Goal: Transaction & Acquisition: Purchase product/service

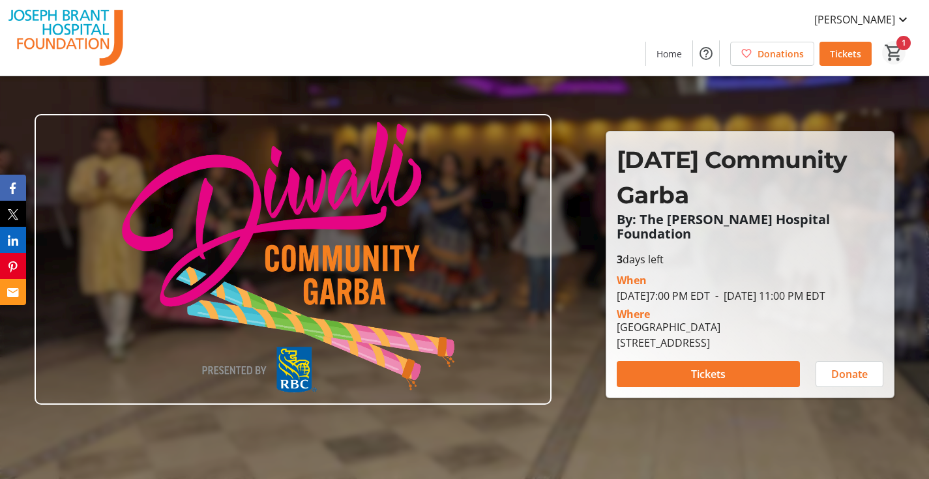
click at [891, 57] on mat-icon "1" at bounding box center [894, 53] width 20 height 20
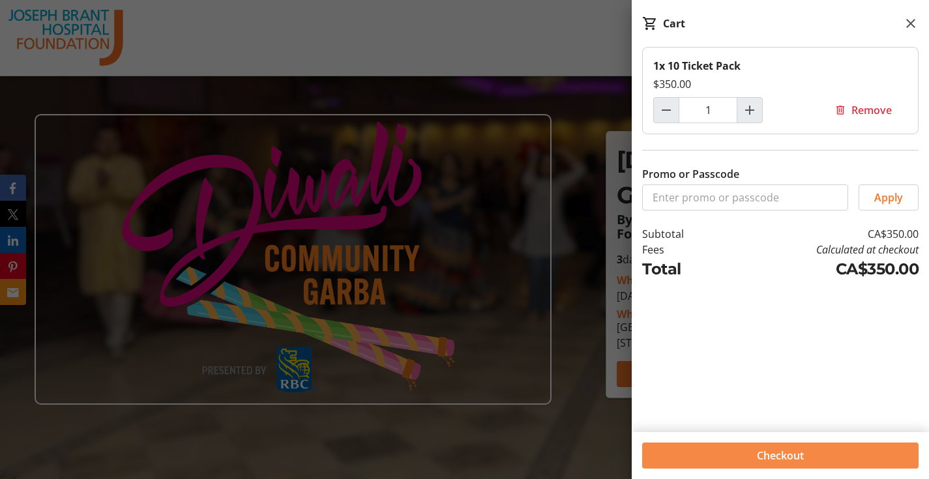
click at [806, 461] on span at bounding box center [780, 455] width 277 height 31
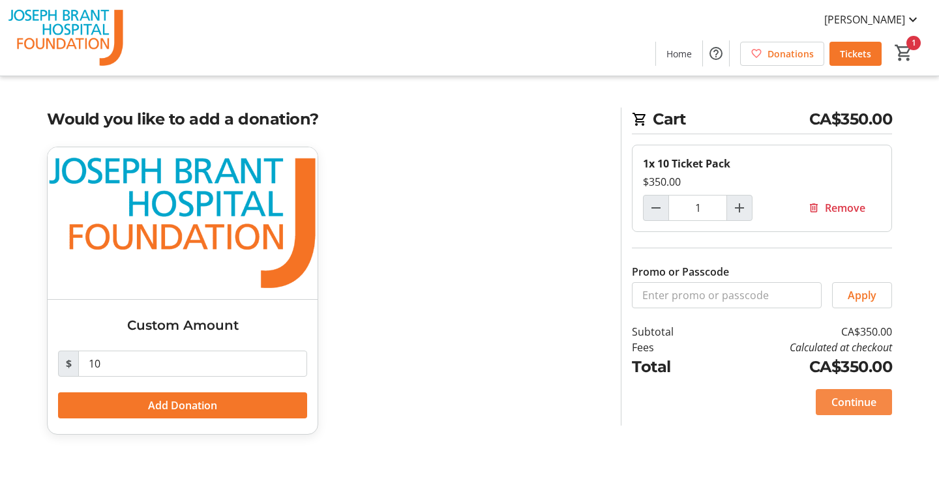
click at [853, 407] on span "Continue" at bounding box center [854, 403] width 45 height 16
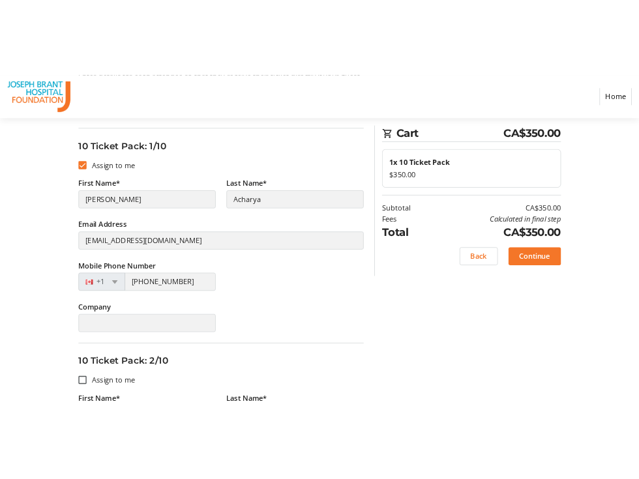
scroll to position [153, 0]
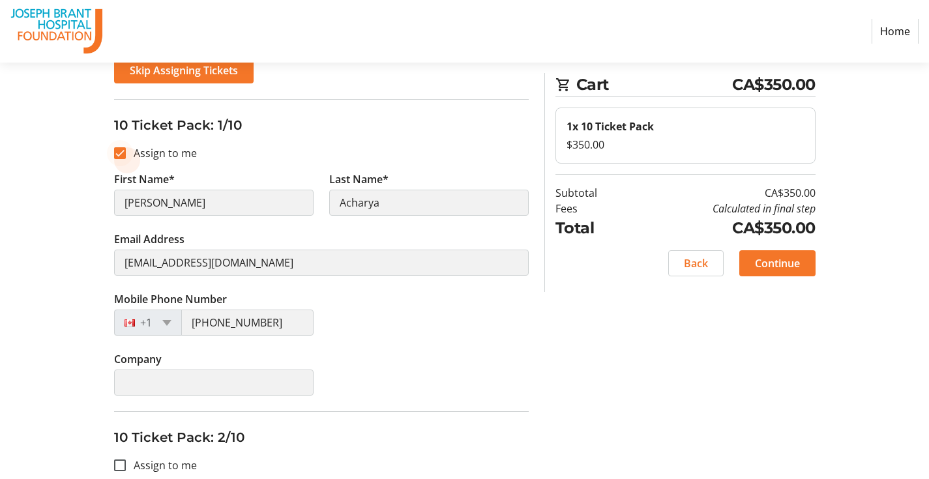
click at [119, 160] on div at bounding box center [119, 153] width 31 height 31
checkbox input "false"
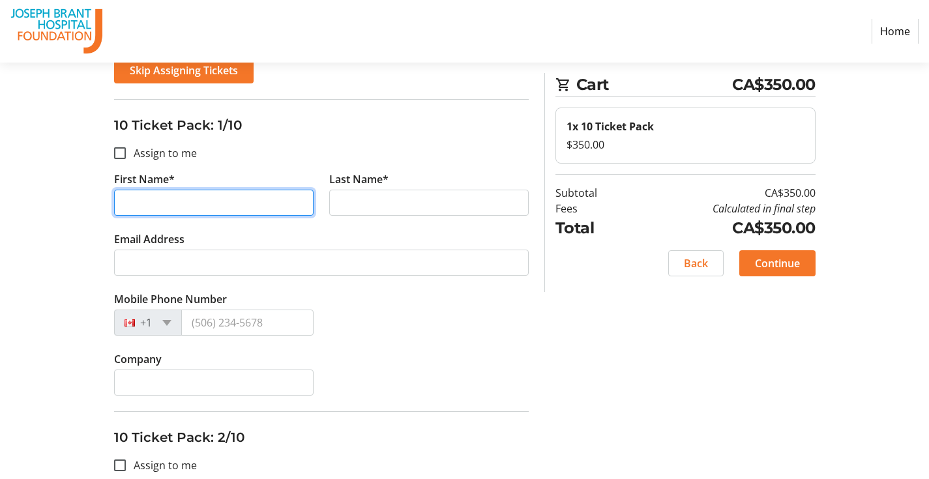
drag, startPoint x: 161, startPoint y: 205, endPoint x: 109, endPoint y: 199, distance: 52.5
type input "[PERSON_NAME]"
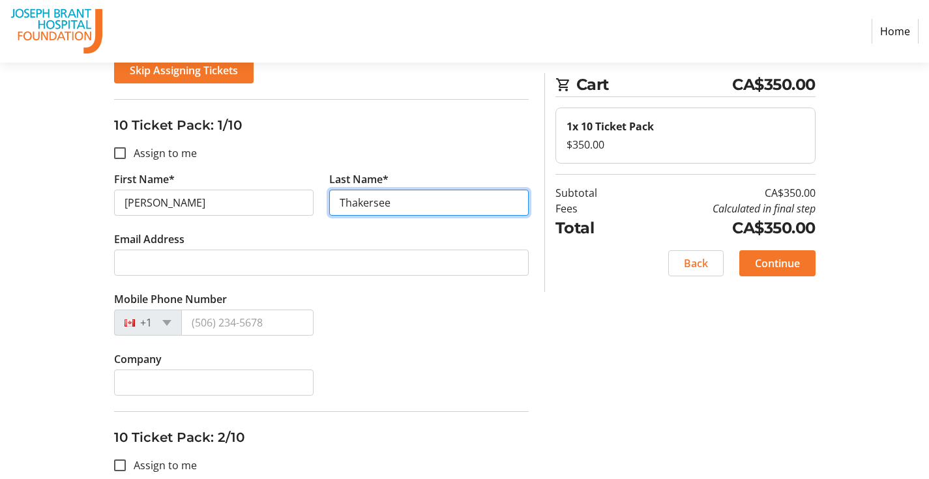
type input "Thakersee"
click at [400, 322] on div "Mobile Phone Number +1" at bounding box center [321, 322] width 430 height 60
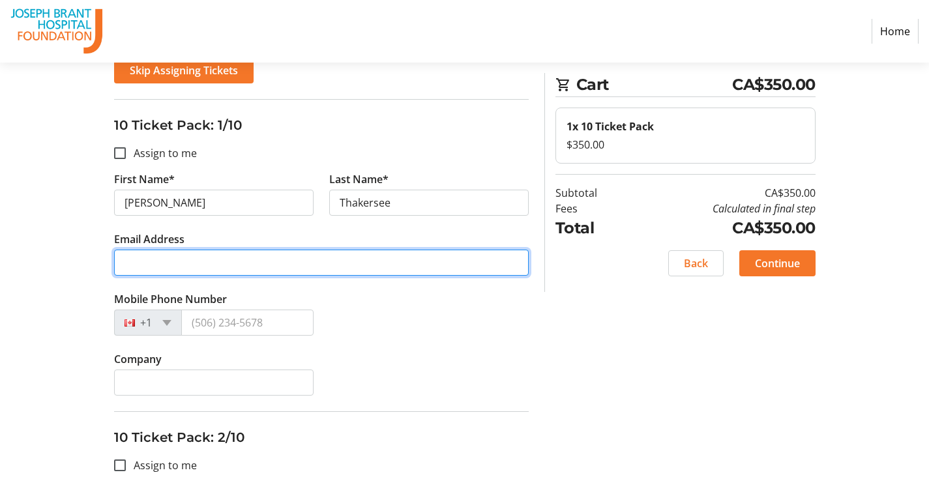
click at [185, 252] on input "Email Address" at bounding box center [321, 263] width 415 height 26
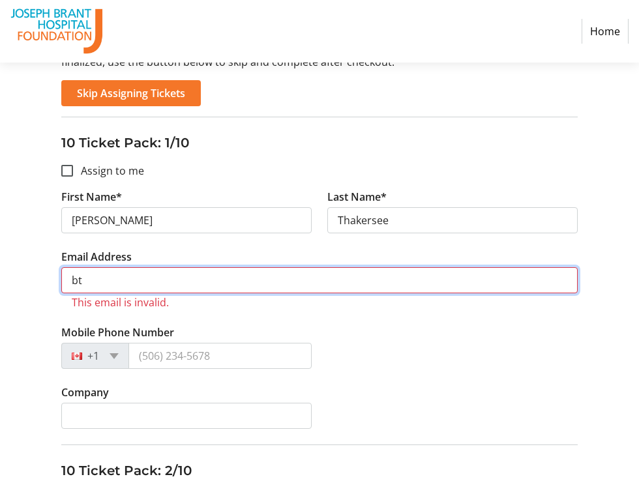
type input "b"
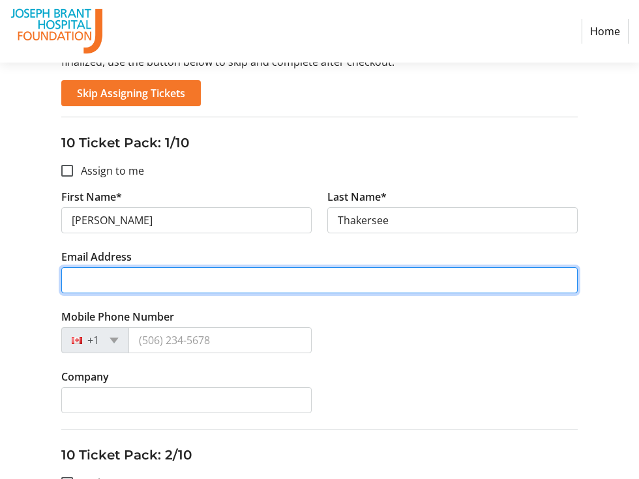
click at [560, 279] on input "Email Address" at bounding box center [319, 280] width 517 height 26
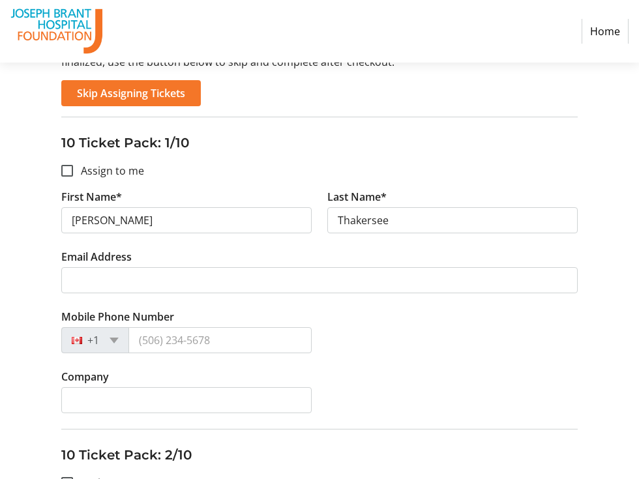
click at [421, 323] on div "Mobile Phone Number +1" at bounding box center [319, 339] width 533 height 60
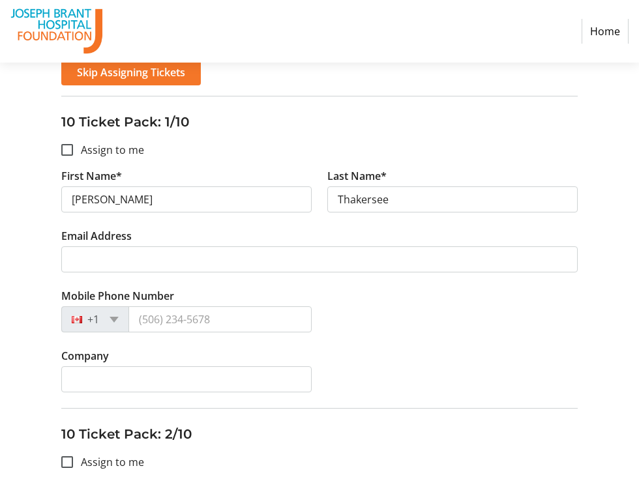
scroll to position [174, 0]
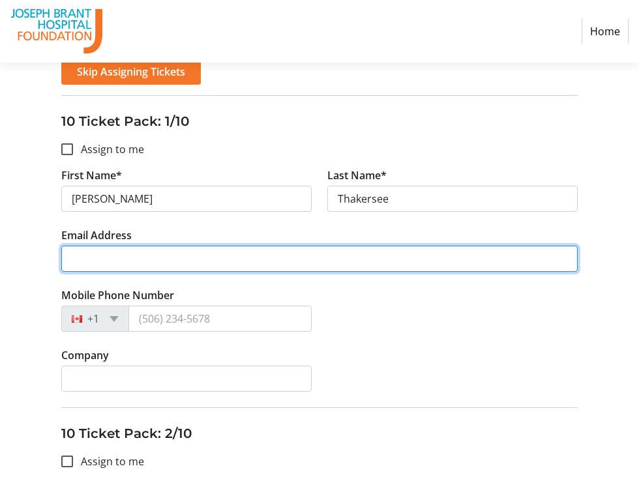
click at [177, 256] on input "Email Address" at bounding box center [319, 259] width 517 height 26
paste input "[EMAIL_ADDRESS][DOMAIN_NAME]"
type input "[EMAIL_ADDRESS][DOMAIN_NAME]"
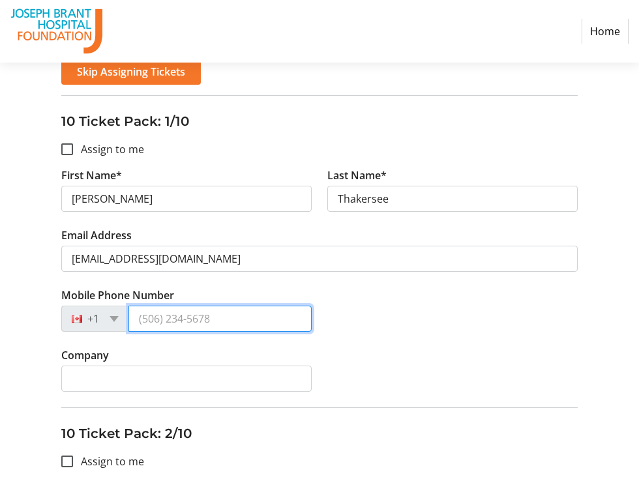
paste input "[PHONE_NUMBER]"
type input "[PHONE_NUMBER]"
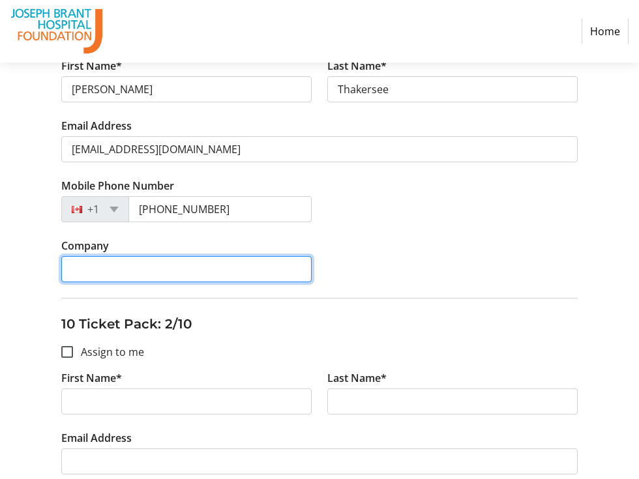
scroll to position [302, 0]
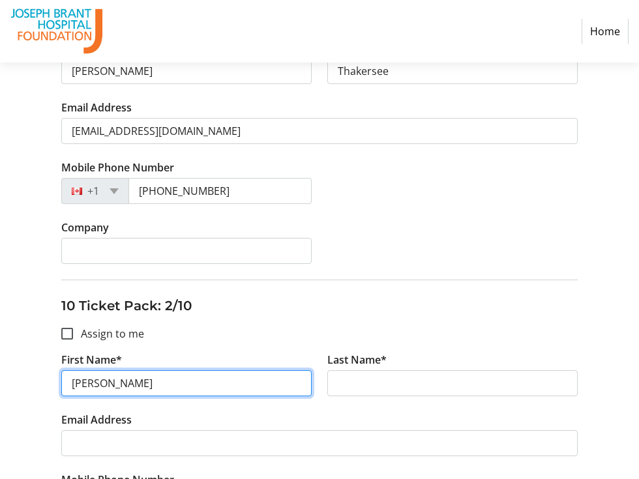
type input "[PERSON_NAME]"
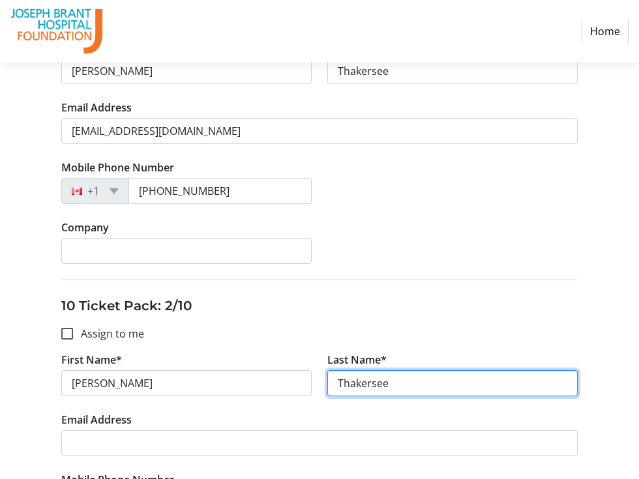
type input "Thakersee"
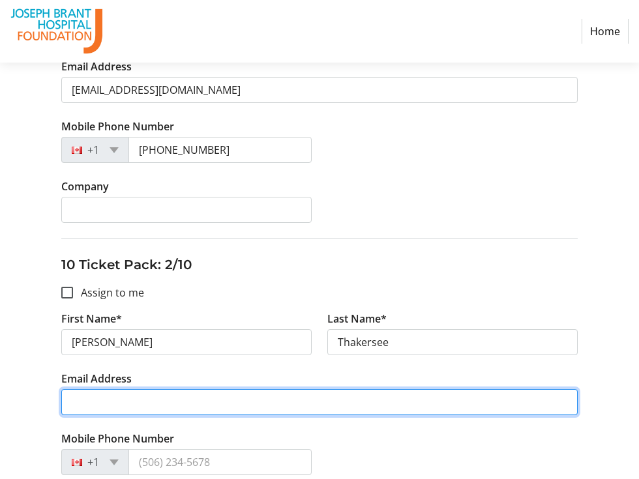
scroll to position [440, 0]
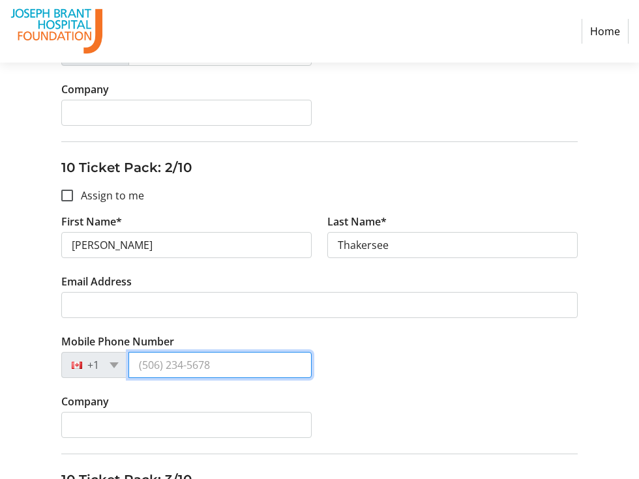
paste input "[PHONE_NUMBER]"
type input "[PHONE_NUMBER]"
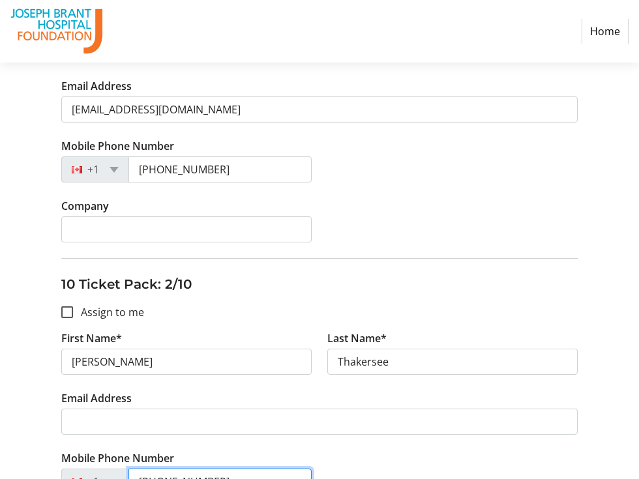
scroll to position [323, 0]
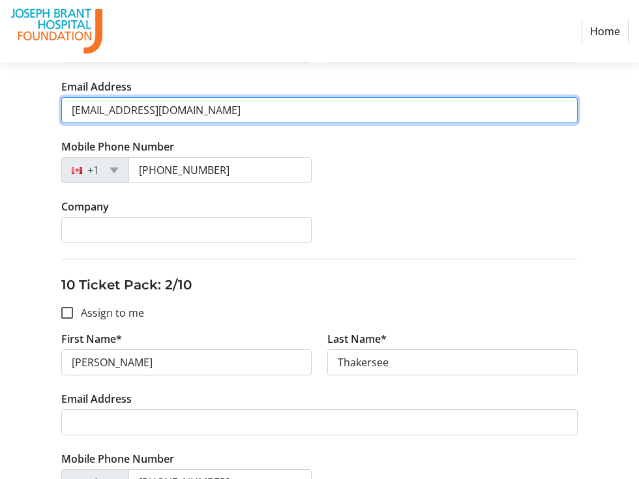
drag, startPoint x: 71, startPoint y: 112, endPoint x: 260, endPoint y: 117, distance: 189.2
click at [260, 117] on input "[EMAIL_ADDRESS][DOMAIN_NAME]" at bounding box center [319, 110] width 517 height 26
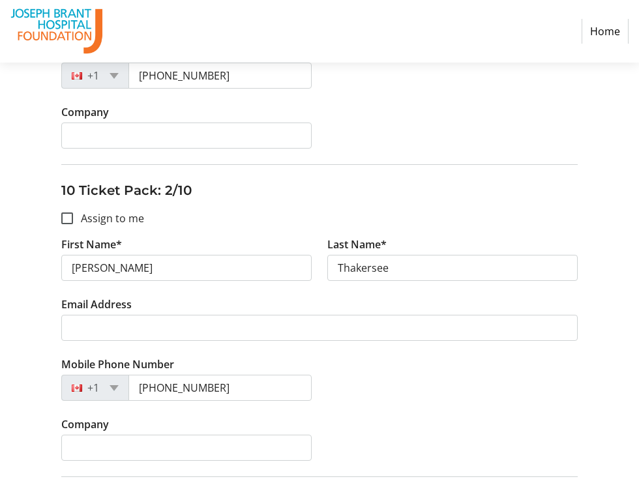
scroll to position [432, 0]
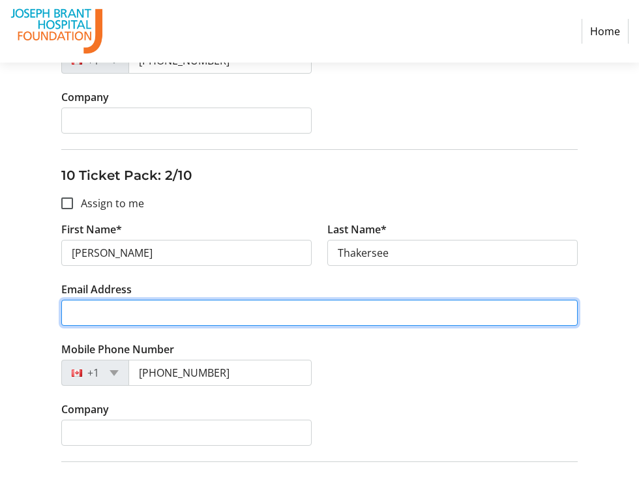
click at [193, 310] on input "Email Address" at bounding box center [319, 313] width 517 height 26
paste input "[EMAIL_ADDRESS][DOMAIN_NAME]"
type input "[EMAIL_ADDRESS][DOMAIN_NAME]"
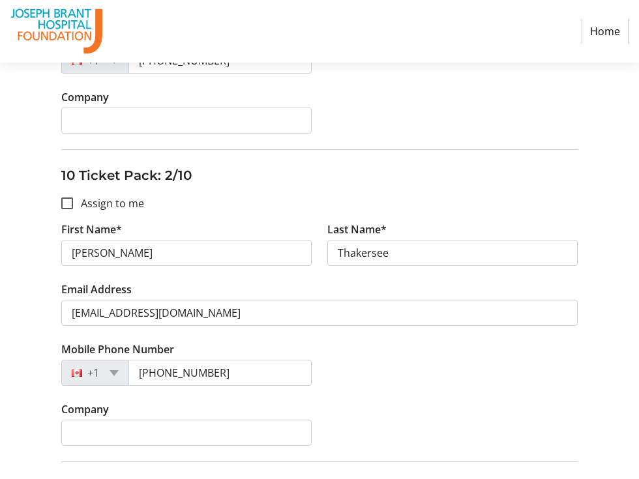
click at [285, 419] on tr-form-field "Company" at bounding box center [186, 432] width 266 height 60
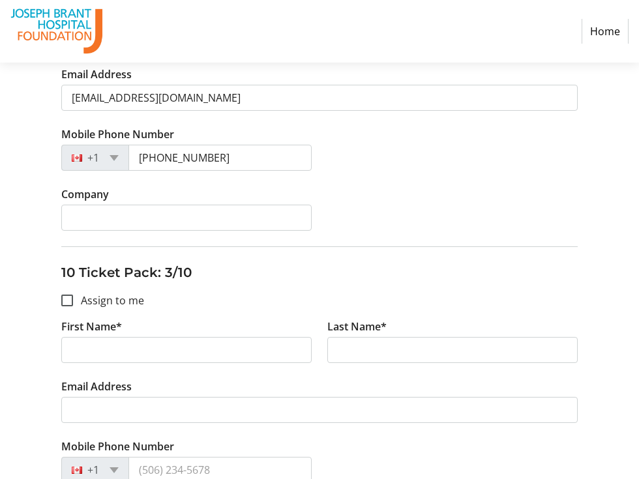
scroll to position [654, 0]
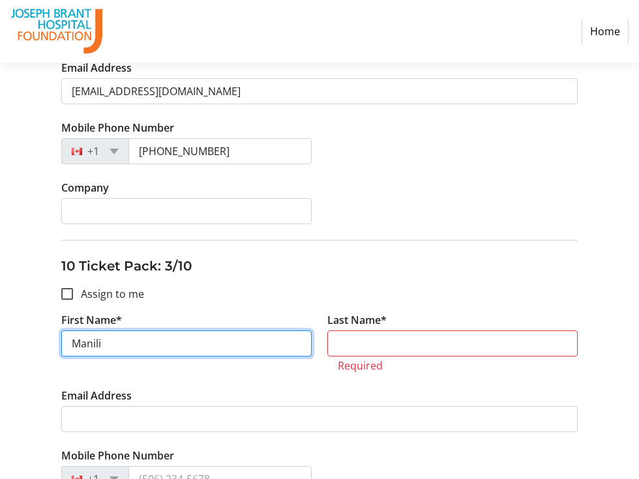
click at [94, 347] on input "Manili" at bounding box center [186, 344] width 250 height 26
click at [159, 352] on input "Manali" at bounding box center [186, 344] width 250 height 26
type input "Manali"
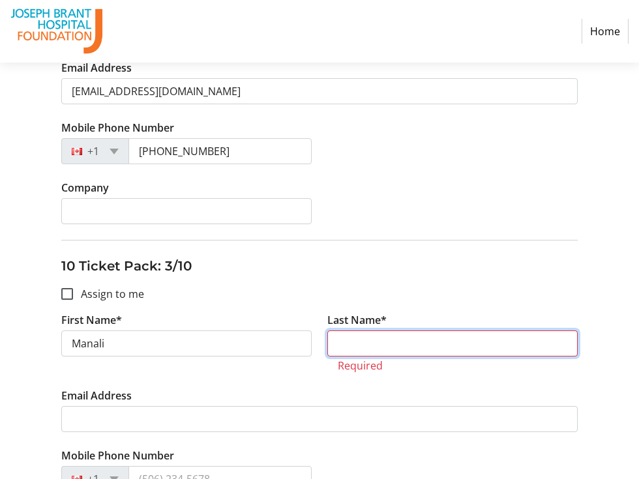
click at [347, 338] on input "Last Name*" at bounding box center [452, 344] width 250 height 26
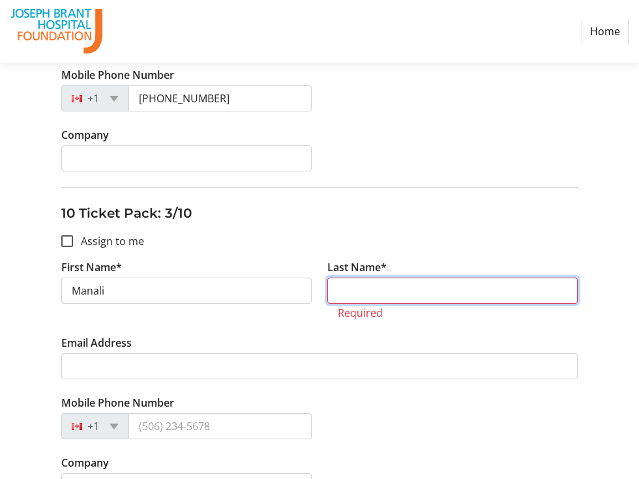
scroll to position [725, 0]
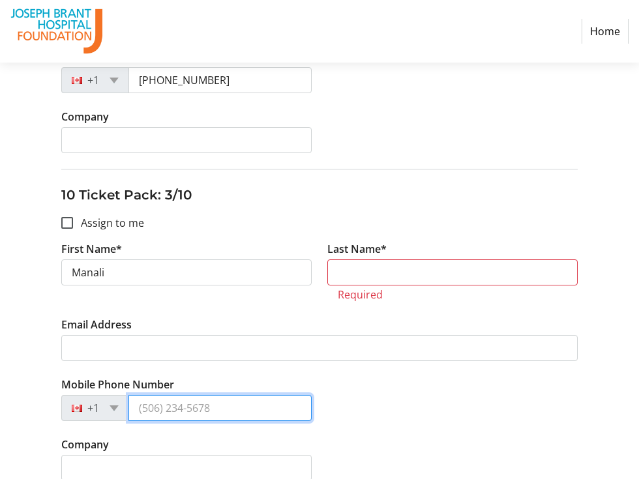
paste input "[PHONE_NUMBER]"
type input "[PHONE_NUMBER]"
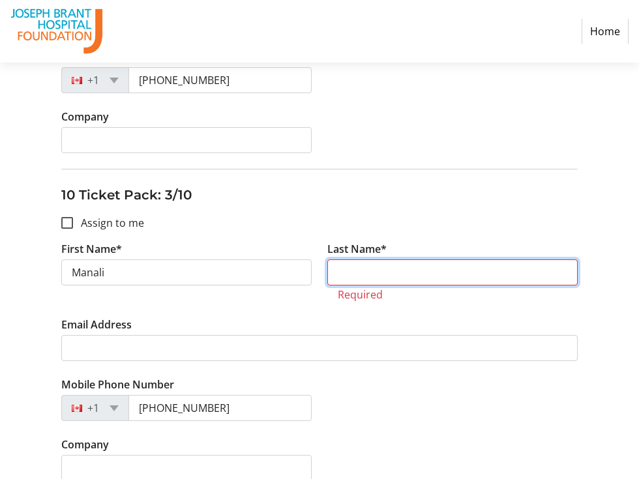
click at [352, 275] on input "Last Name*" at bounding box center [452, 273] width 250 height 26
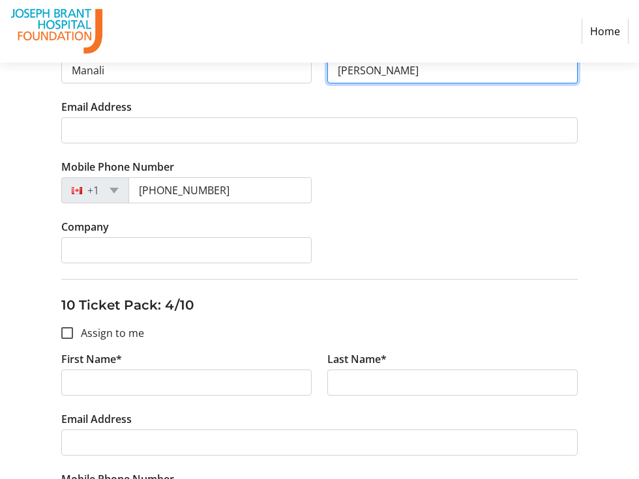
scroll to position [1013, 0]
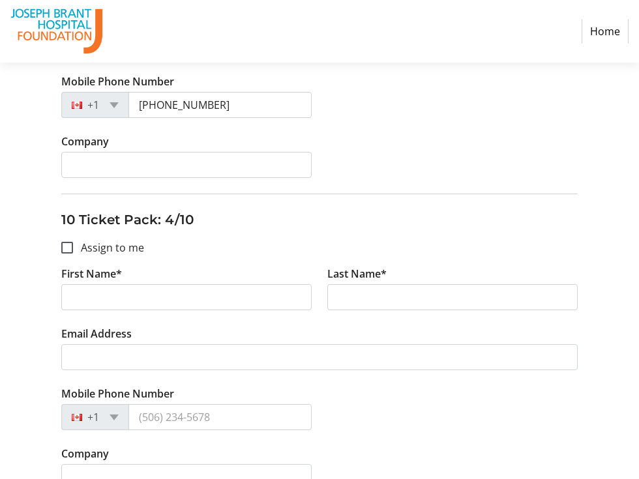
type input "[PERSON_NAME]"
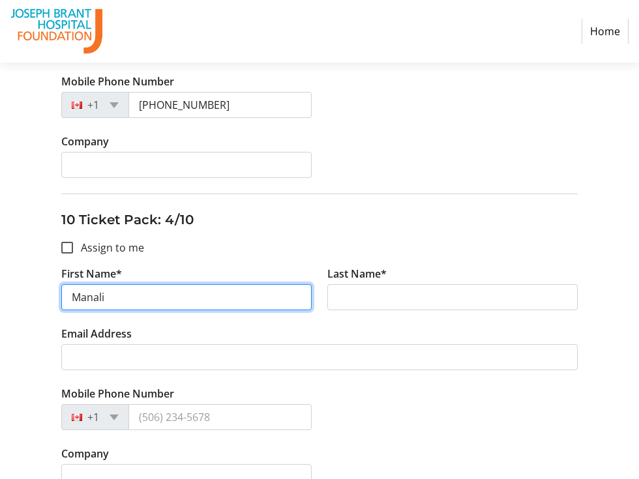
type input "Manali"
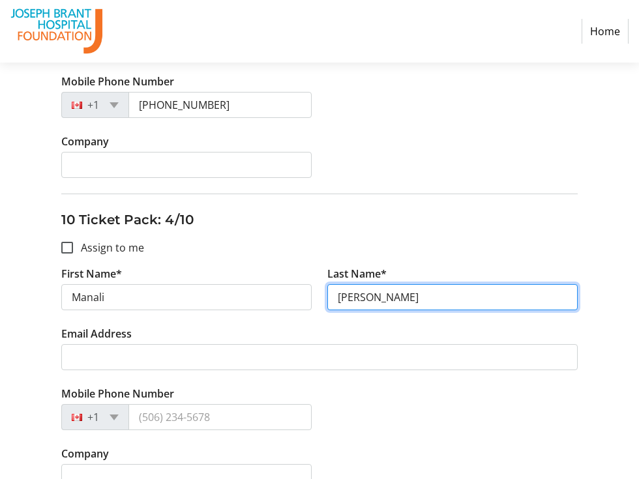
type input "[PERSON_NAME]"
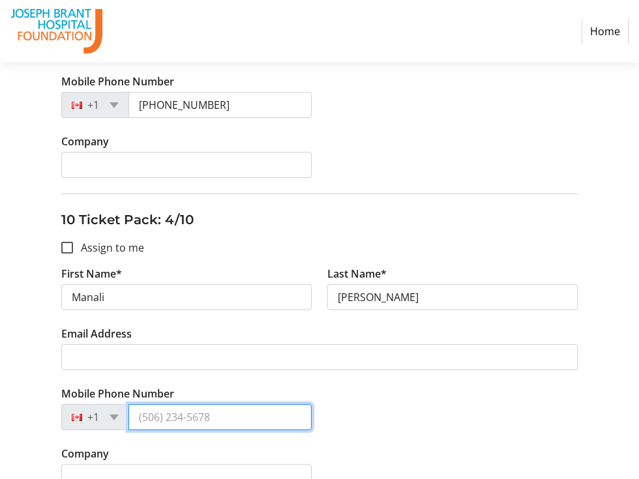
paste input "[PHONE_NUMBER]"
type input "[PHONE_NUMBER]"
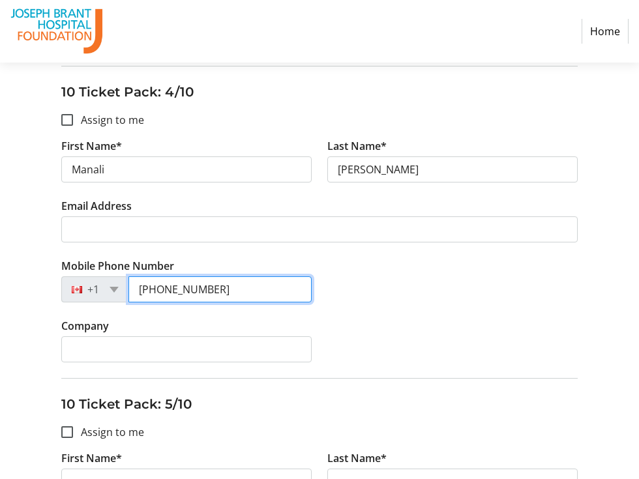
scroll to position [1202, 0]
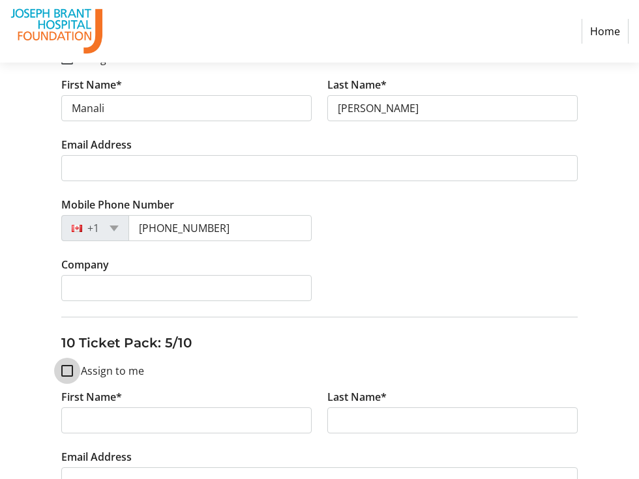
click at [68, 372] on input "Assign to me" at bounding box center [67, 371] width 12 height 12
checkbox input "true"
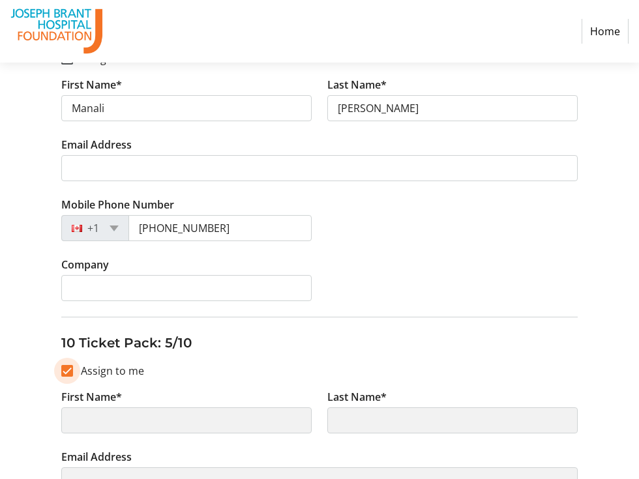
scroll to position [1268, 0]
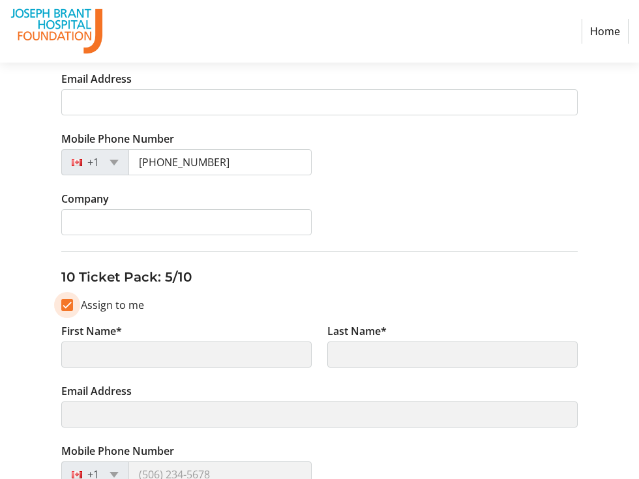
type input "[PERSON_NAME]"
type input "Acharya"
type input "[EMAIL_ADDRESS][DOMAIN_NAME]"
type input "[PHONE_NUMBER]"
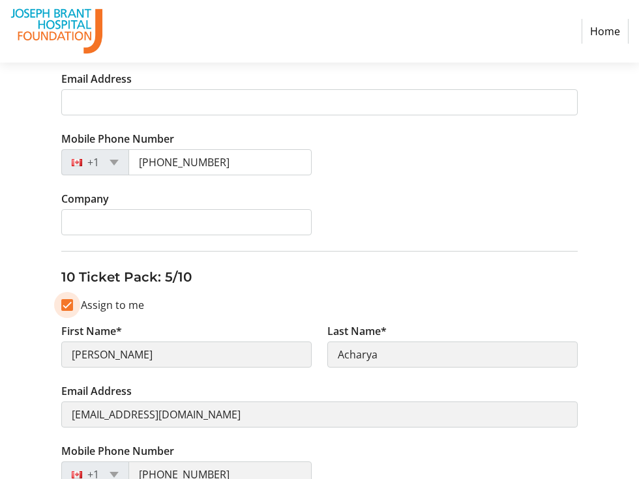
click at [62, 301] on input "Assign to me" at bounding box center [67, 305] width 12 height 12
checkbox input "false"
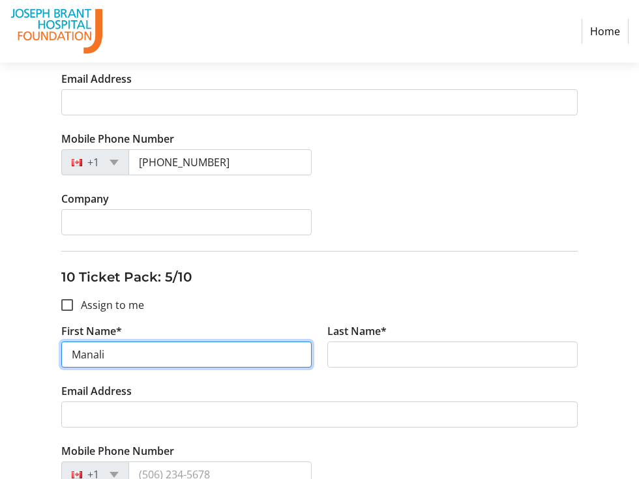
type input "Manali"
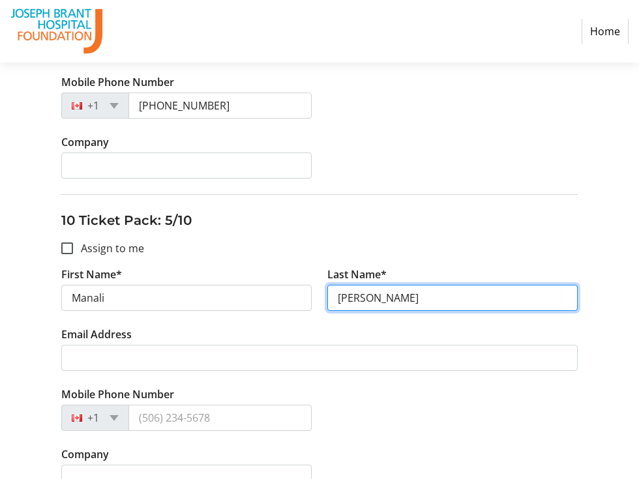
scroll to position [1347, 0]
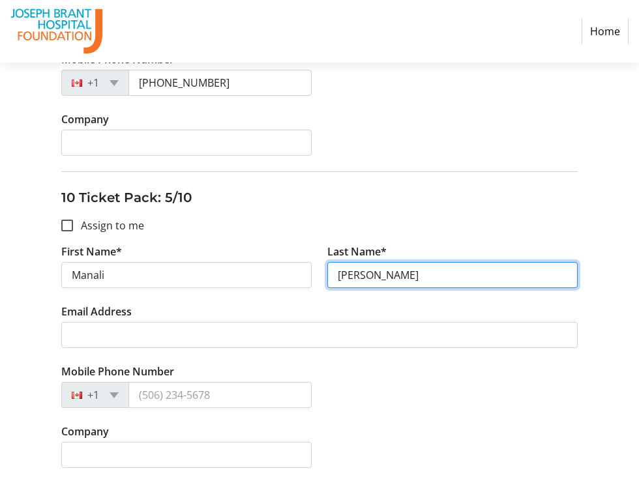
type input "[PERSON_NAME]"
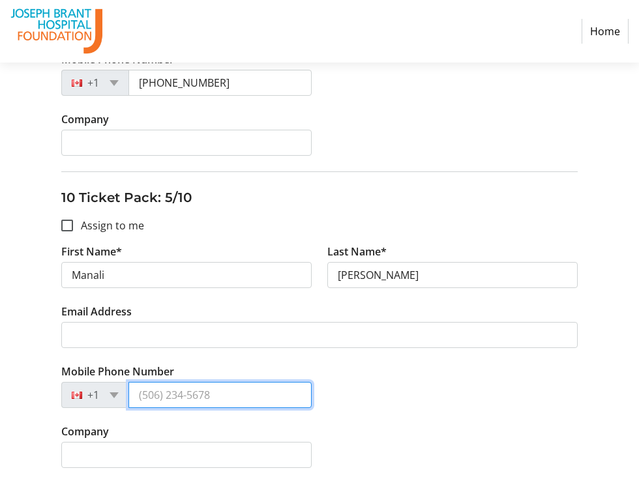
paste input "[PHONE_NUMBER]"
type input "[PHONE_NUMBER]"
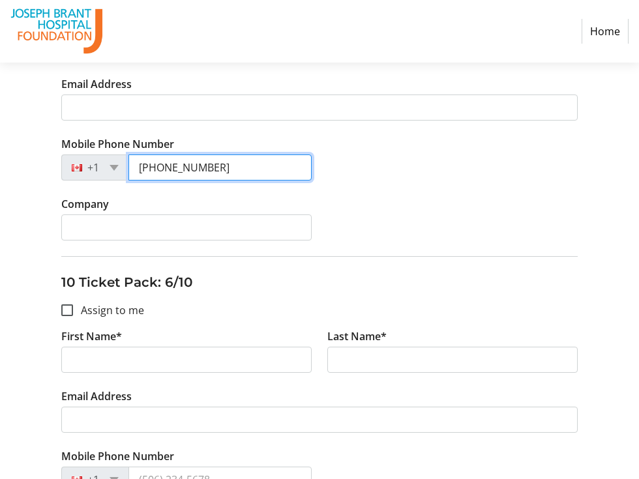
scroll to position [1589, 0]
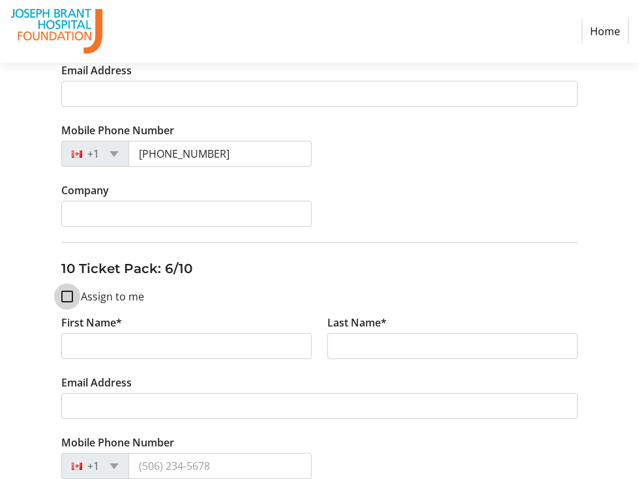
click at [66, 300] on input "Assign to me" at bounding box center [67, 297] width 12 height 12
checkbox input "true"
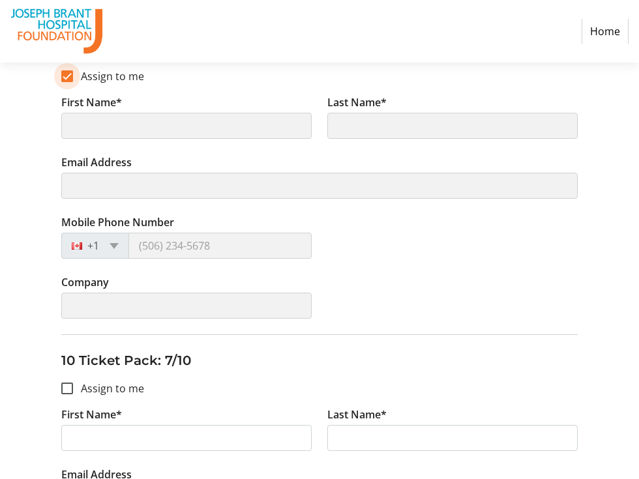
type input "[PERSON_NAME]"
type input "Acharya"
type input "[EMAIL_ADDRESS][DOMAIN_NAME]"
type input "[PHONE_NUMBER]"
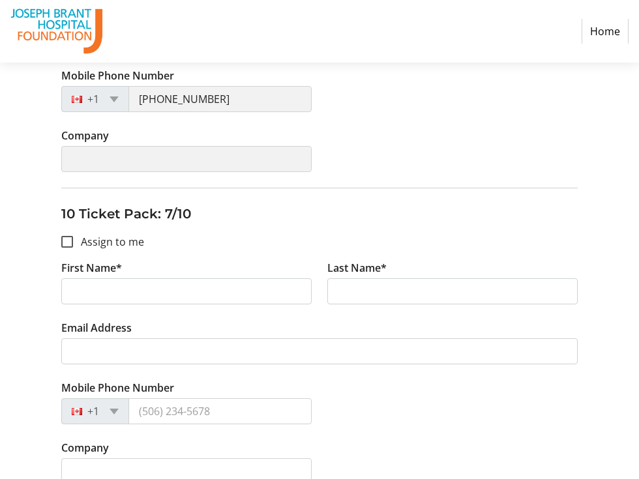
scroll to position [1974, 0]
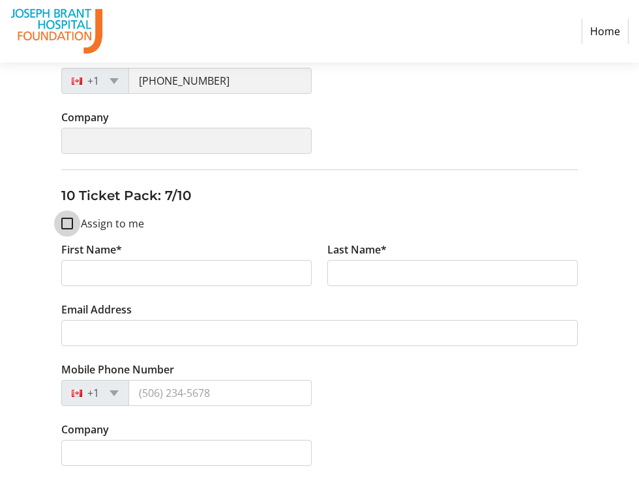
click at [67, 223] on input "Assign to me" at bounding box center [67, 224] width 12 height 12
checkbox input "true"
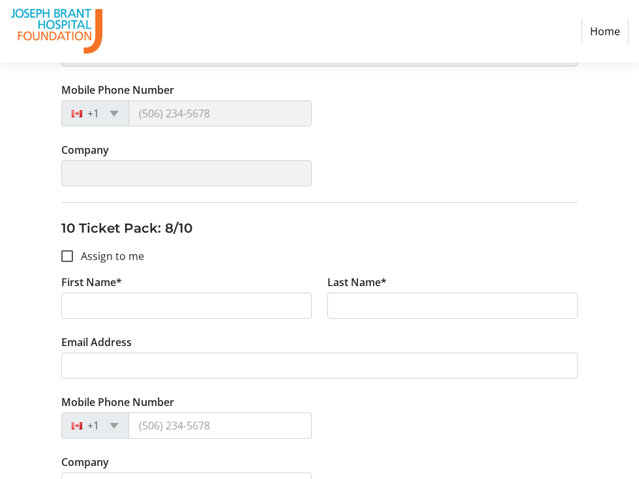
scroll to position [2268, 0]
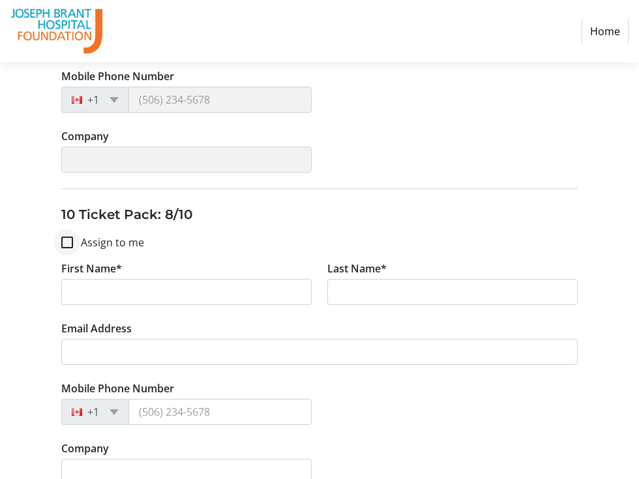
type input "[PERSON_NAME]"
type input "Acharya"
type input "[EMAIL_ADDRESS][DOMAIN_NAME]"
type input "[PHONE_NUMBER]"
click at [68, 237] on input "Assign to me" at bounding box center [67, 243] width 12 height 12
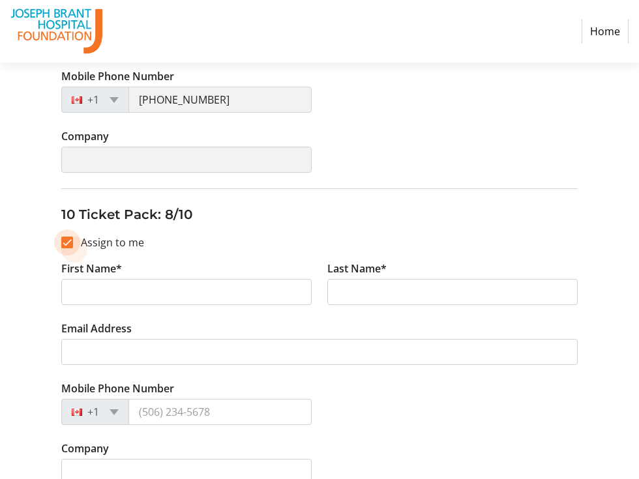
checkbox input "true"
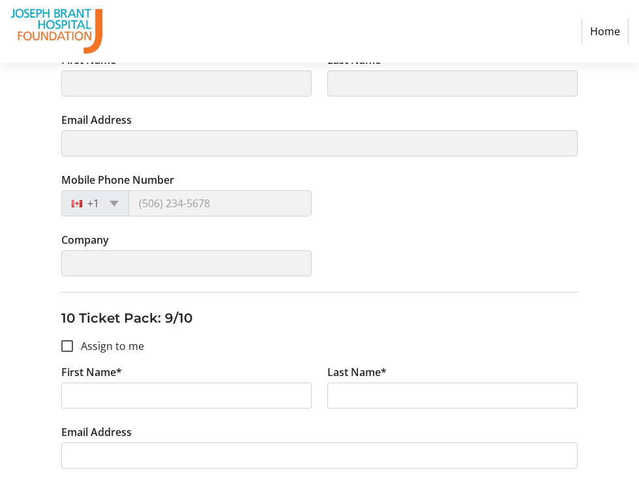
scroll to position [2478, 0]
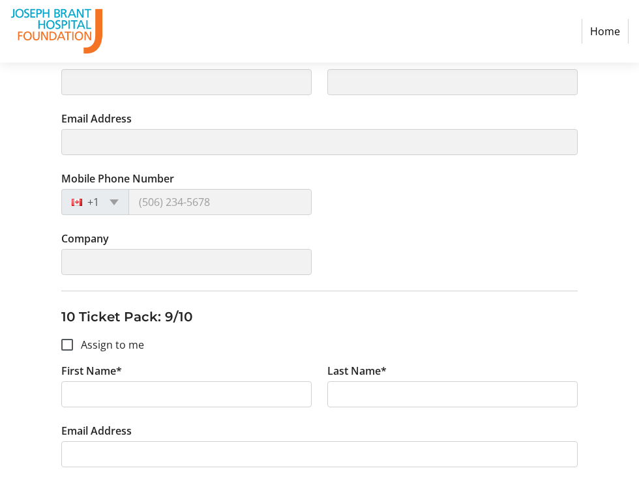
type input "[PERSON_NAME]"
type input "Acharya"
type input "[EMAIL_ADDRESS][DOMAIN_NAME]"
type input "[PHONE_NUMBER]"
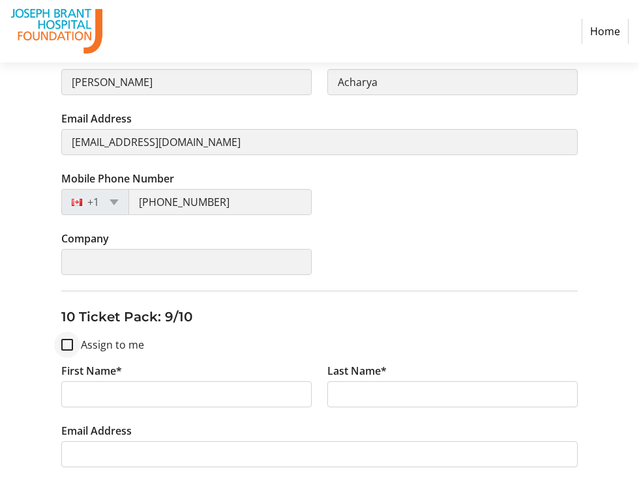
click at [72, 352] on div at bounding box center [67, 344] width 31 height 31
checkbox input "true"
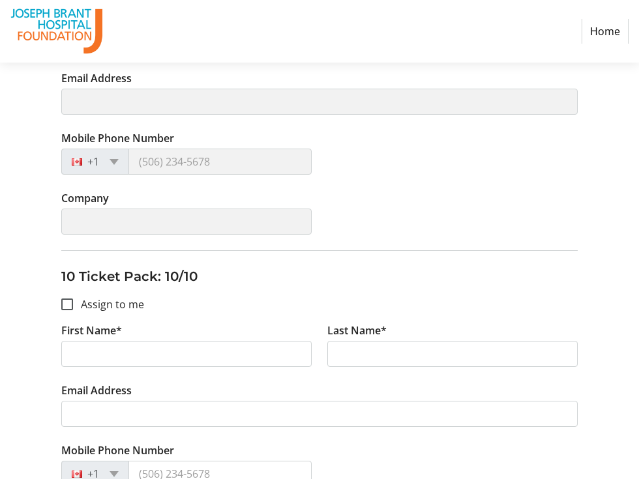
scroll to position [2839, 0]
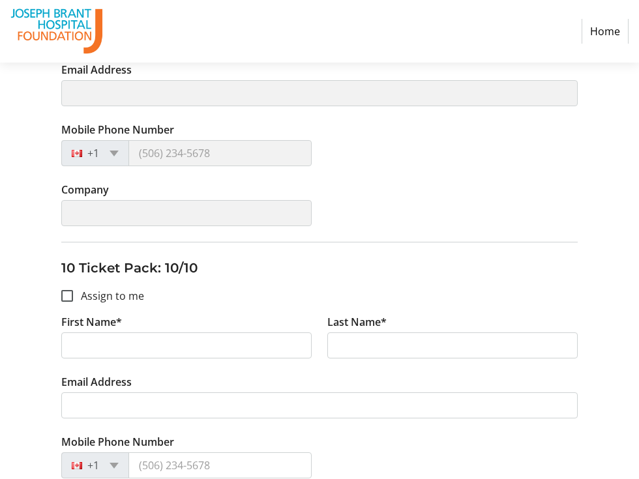
type input "[PERSON_NAME]"
type input "Acharya"
type input "[EMAIL_ADDRESS][DOMAIN_NAME]"
type input "[PHONE_NUMBER]"
click at [66, 299] on input "Assign to me" at bounding box center [67, 296] width 12 height 12
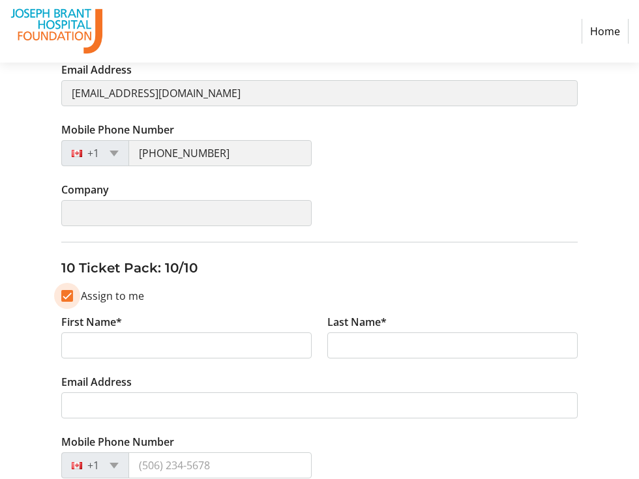
checkbox input "true"
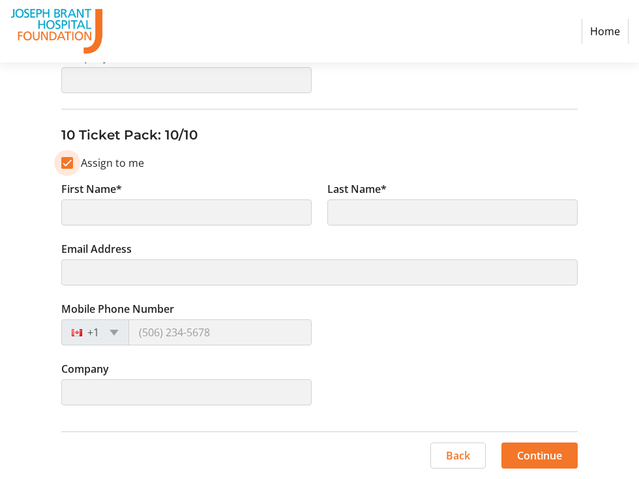
type input "[PERSON_NAME]"
type input "Acharya"
type input "[EMAIL_ADDRESS][DOMAIN_NAME]"
type input "[PHONE_NUMBER]"
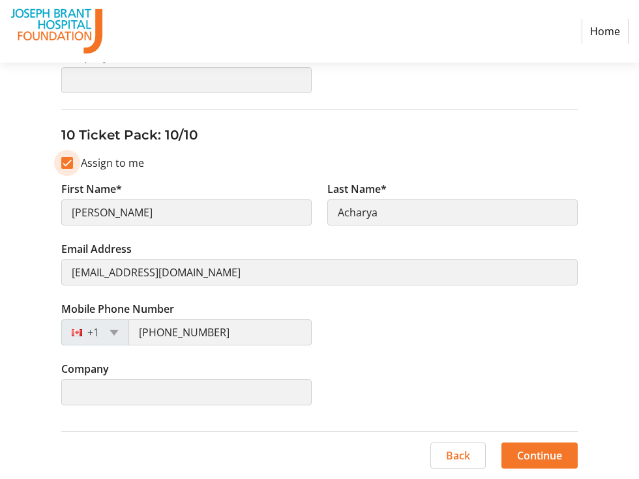
scroll to position [2972, 0]
click at [528, 459] on span "Continue" at bounding box center [539, 456] width 45 height 16
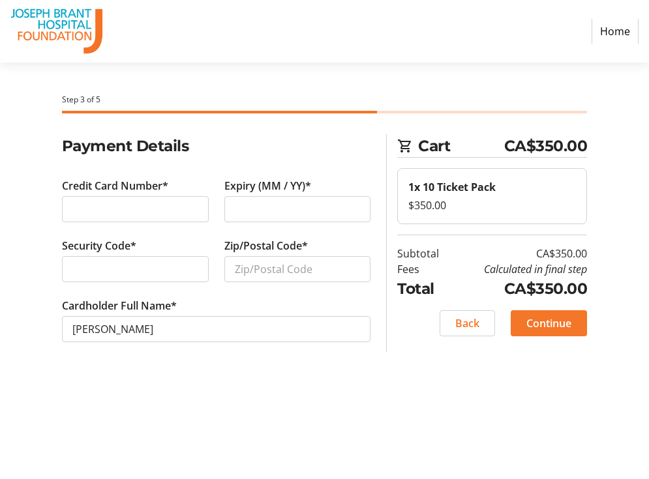
click at [145, 200] on div at bounding box center [135, 209] width 147 height 26
click at [125, 258] on div at bounding box center [135, 269] width 147 height 26
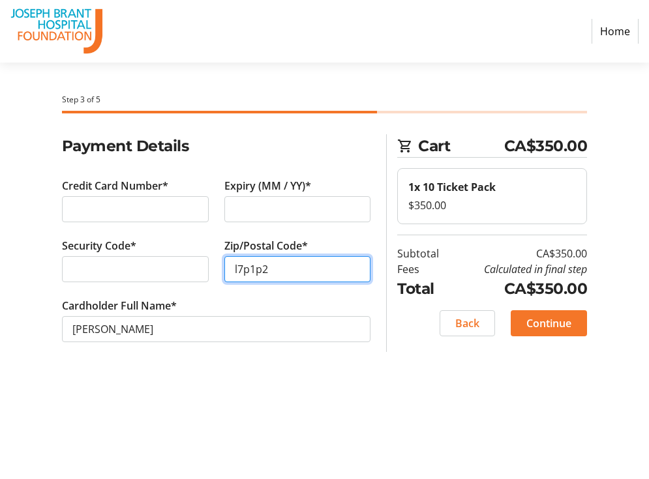
type input "l7p1p2"
click at [265, 393] on div "Step 3 of 5 Cart CA$350.00 1x 10 Ticket Pack $350.00 Subtotal CA$350.00 Fees Ca…" at bounding box center [324, 271] width 649 height 417
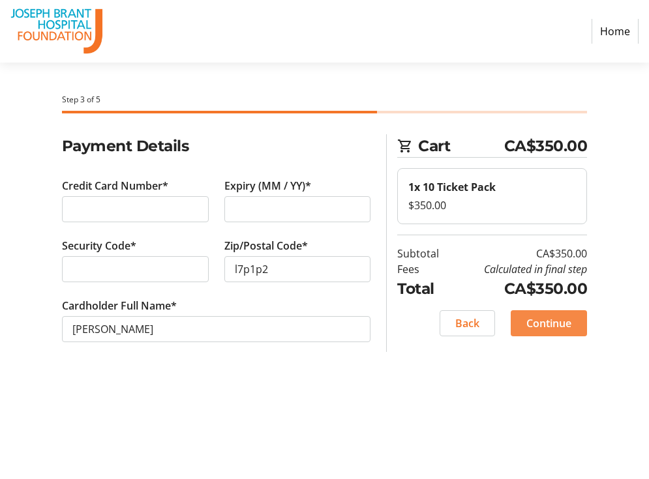
click at [550, 328] on span "Continue" at bounding box center [548, 324] width 45 height 16
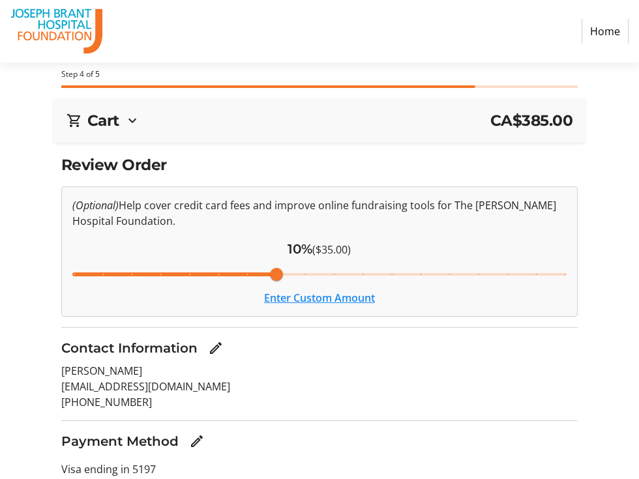
scroll to position [7, 0]
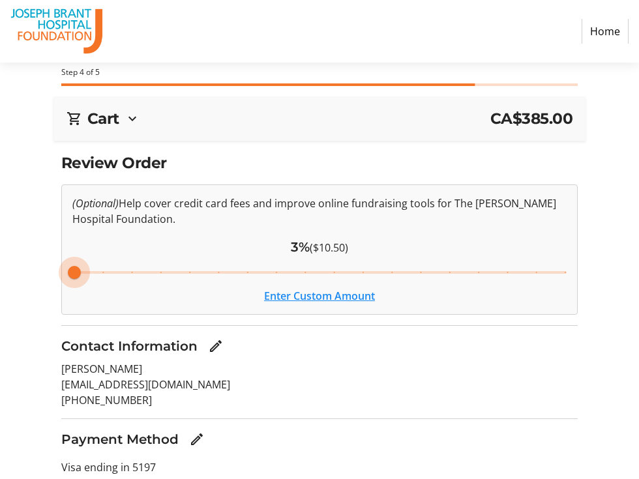
drag, startPoint x: 279, startPoint y: 276, endPoint x: 63, endPoint y: 267, distance: 216.0
type input "3"
click at [63, 267] on input "Cover fees percentage" at bounding box center [320, 272] width 522 height 29
drag, startPoint x: 74, startPoint y: 273, endPoint x: 63, endPoint y: 273, distance: 10.4
click at [63, 273] on input "Cover fees percentage" at bounding box center [320, 272] width 522 height 29
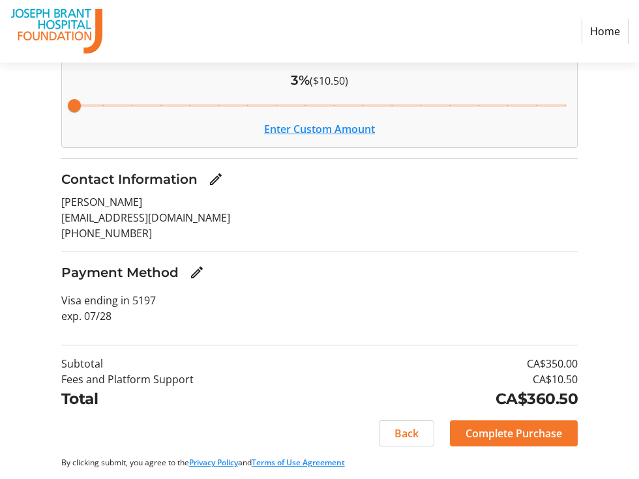
scroll to position [173, 0]
click at [487, 440] on span "Complete Purchase" at bounding box center [514, 434] width 97 height 16
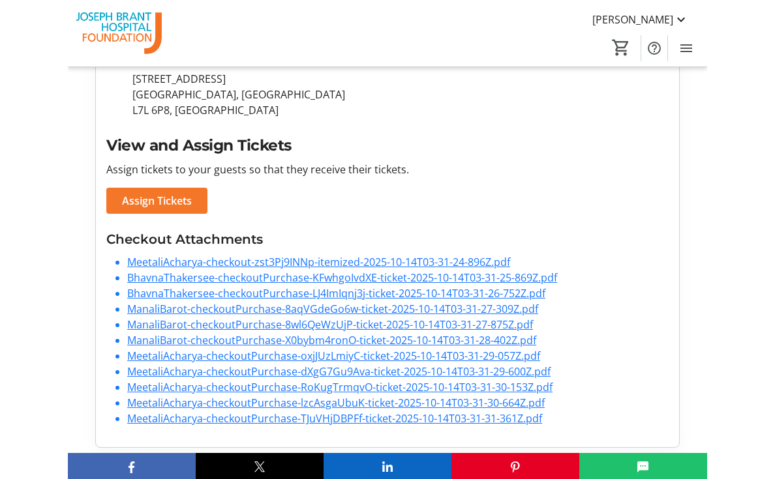
scroll to position [265, 0]
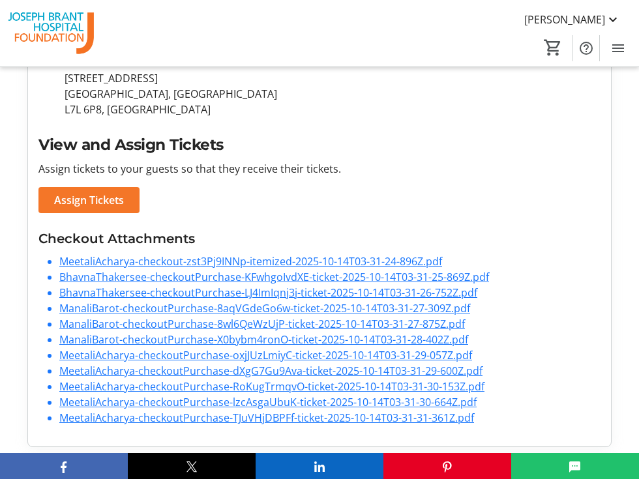
click at [264, 282] on link "BhavnaThakersee-checkoutPurchase-KFwhgoIvdXE-ticket-2025-10-14T03-31-25-869Z.pdf" at bounding box center [274, 277] width 430 height 14
click at [397, 292] on link "BhavnaThakersee-checkoutPurchase-LJ4ImIqnj3j-ticket-2025-10-14T03-31-26-752Z.pdf" at bounding box center [268, 293] width 418 height 14
click at [331, 311] on link "ManaliBarot-checkoutPurchase-8aqVGdeGo6w-ticket-2025-10-14T03-31-27-309Z.pdf" at bounding box center [264, 308] width 411 height 14
click at [342, 327] on link "ManaliBarot-checkoutPurchase-8wl6QeWzUjP-ticket-2025-10-14T03-31-27-875Z.pdf" at bounding box center [262, 324] width 406 height 14
click at [367, 339] on link "ManaliBarot-checkoutPurchase-X0bybm4ronO-ticket-2025-10-14T03-31-28-402Z.pdf" at bounding box center [263, 340] width 409 height 14
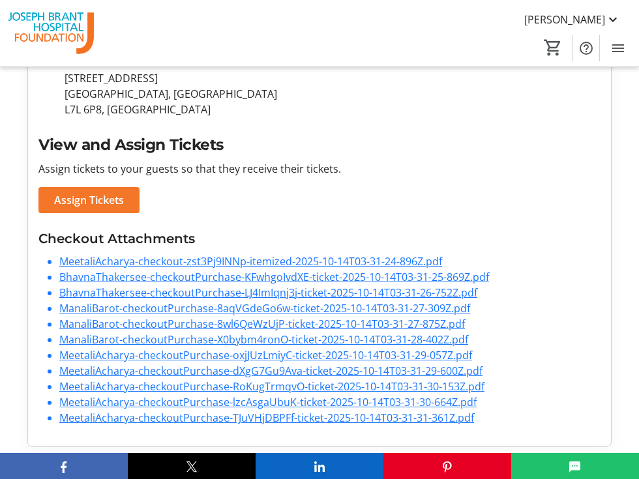
click at [284, 84] on p "[STREET_ADDRESS]" at bounding box center [333, 93] width 536 height 47
click at [593, 230] on h3 "Checkout Attachments" at bounding box center [319, 239] width 562 height 20
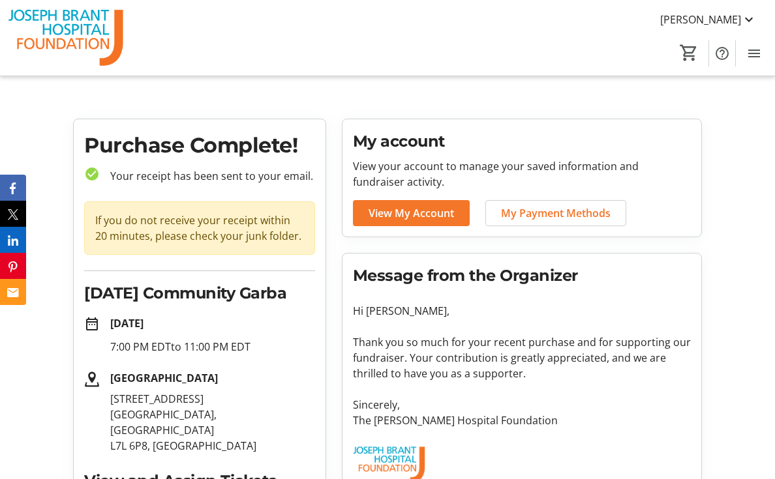
scroll to position [0, 0]
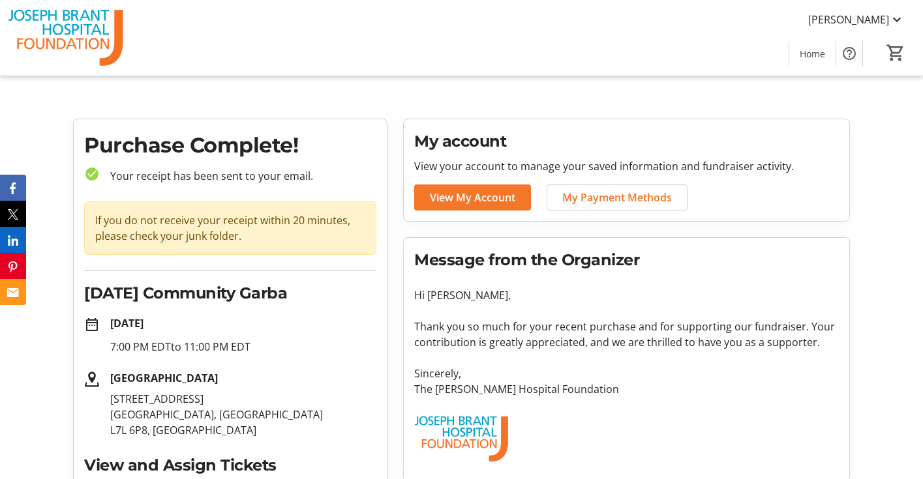
click at [852, 19] on span "[PERSON_NAME]" at bounding box center [848, 20] width 81 height 16
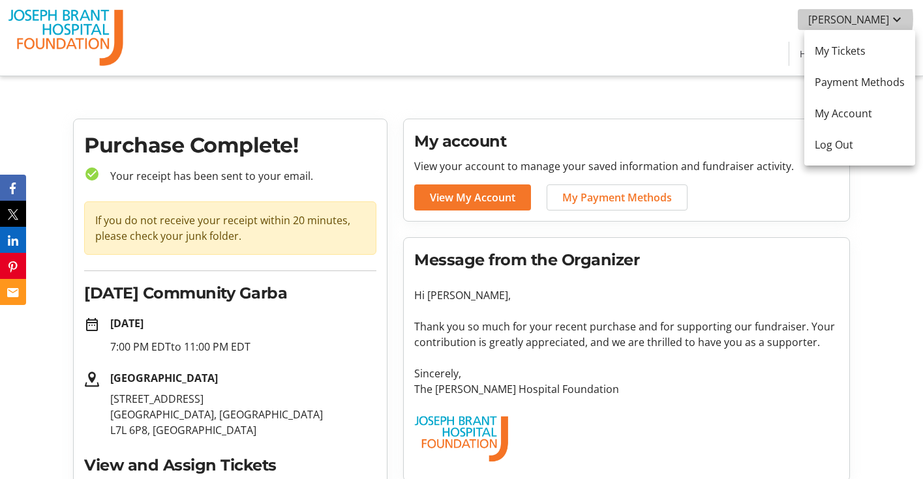
click at [852, 19] on body "[PERSON_NAME] Home 0 Home Purchase Complete! check_circle Your receipt has been…" at bounding box center [461, 483] width 923 height 967
click at [719, 82] on div at bounding box center [461, 239] width 923 height 479
